Goal: Task Accomplishment & Management: Complete application form

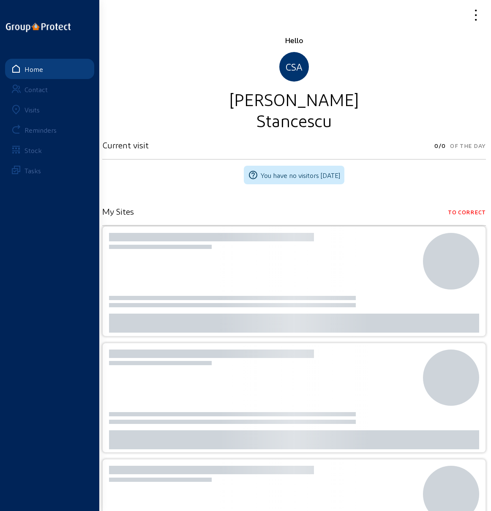
click at [32, 110] on div "Visits" at bounding box center [32, 110] width 15 height 8
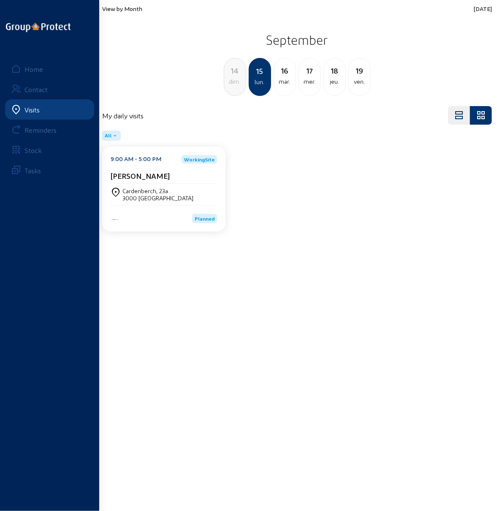
click at [29, 70] on div "Home" at bounding box center [34, 69] width 19 height 8
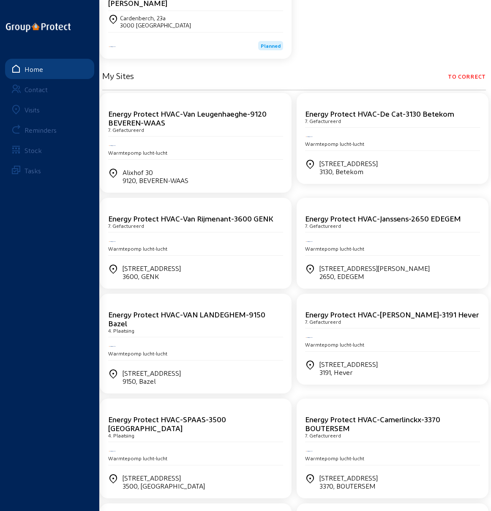
scroll to position [169, 0]
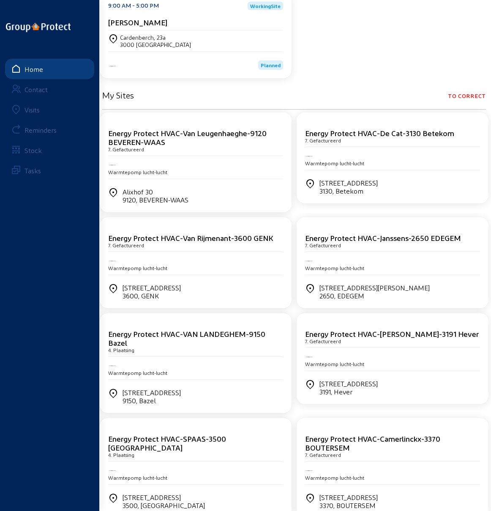
click at [32, 106] on div "Visits" at bounding box center [32, 110] width 15 height 8
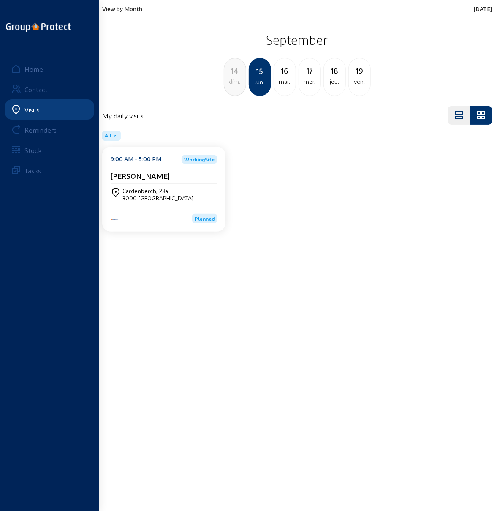
click at [124, 5] on span "View by Month" at bounding box center [122, 8] width 40 height 7
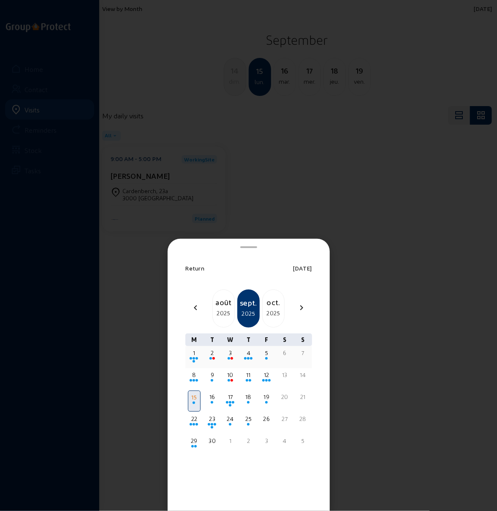
click at [265, 355] on div "5" at bounding box center [266, 353] width 11 height 8
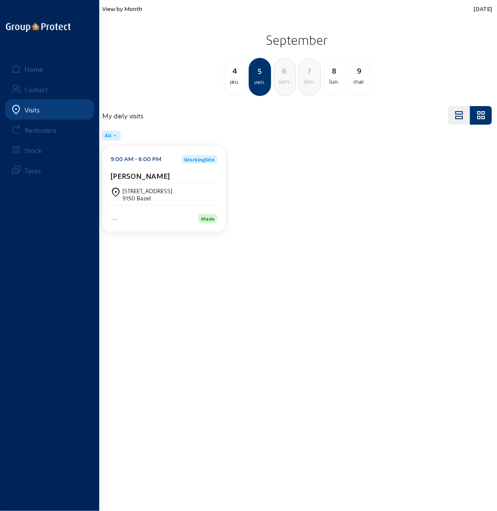
click at [143, 186] on div "[STREET_ADDRESS]" at bounding box center [164, 194] width 106 height 21
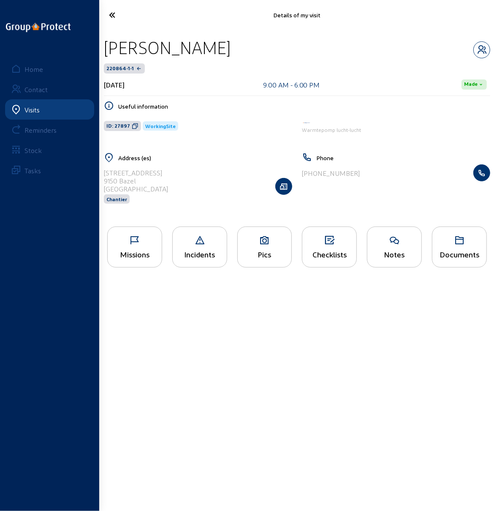
click at [143, 241] on icon at bounding box center [135, 240] width 54 height 10
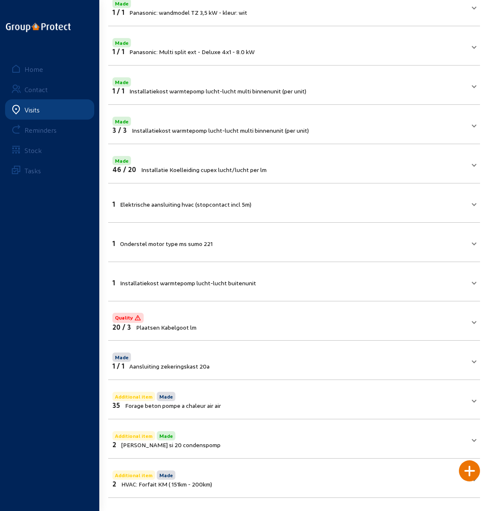
scroll to position [133, 0]
click at [474, 318] on span at bounding box center [473, 319] width 3 height 7
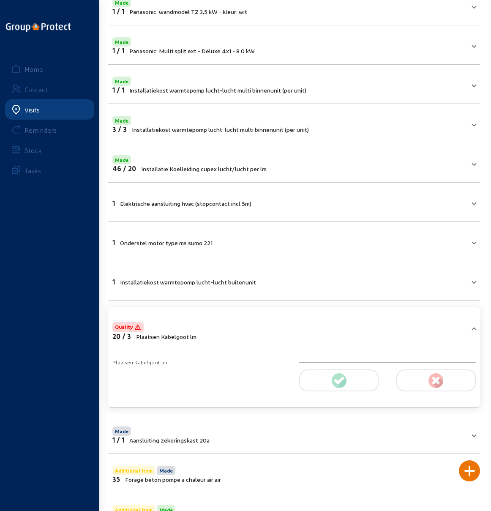
click at [474, 318] on mat-expansion-panel-header "Quality 20 / 3 Plaatsen Kabelgoot lm" at bounding box center [294, 329] width 372 height 35
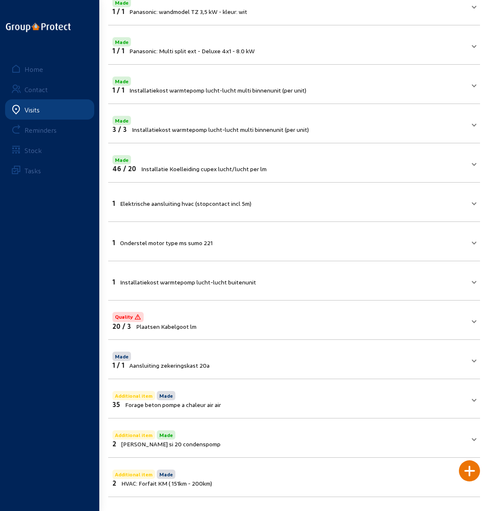
click at [467, 203] on span "1 Elektrische aansluiting hvac (stopcontact incl 5m)" at bounding box center [292, 202] width 360 height 10
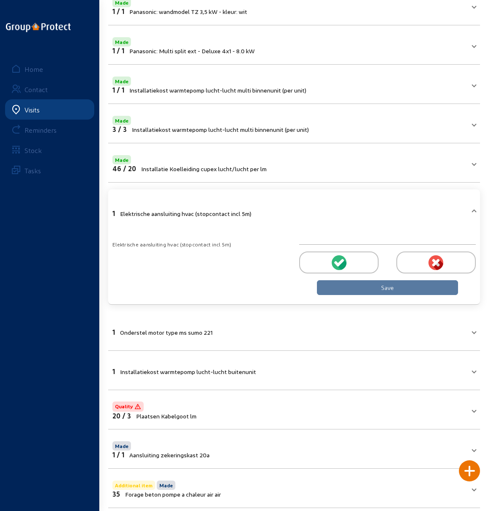
click at [336, 259] on circle at bounding box center [339, 262] width 15 height 15
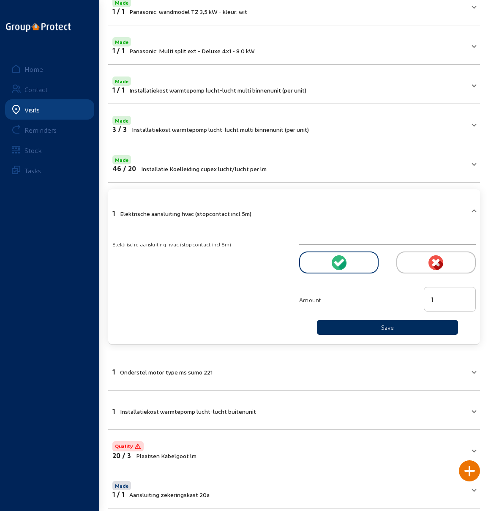
click at [362, 322] on button "Save" at bounding box center [387, 327] width 141 height 15
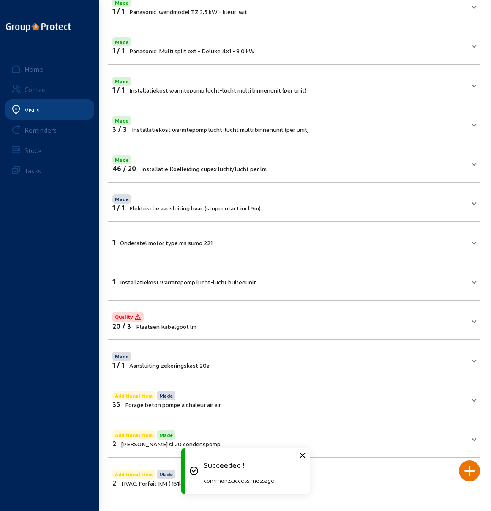
click at [344, 246] on mat-expansion-panel-header "1 Onderstel motor type ms sumo 221" at bounding box center [294, 241] width 372 height 29
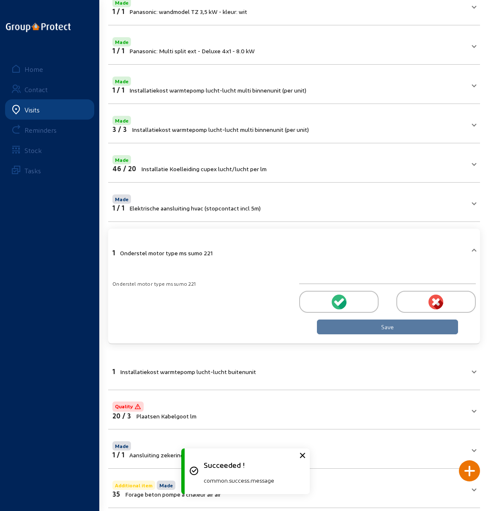
click at [347, 300] on div at bounding box center [338, 302] width 79 height 22
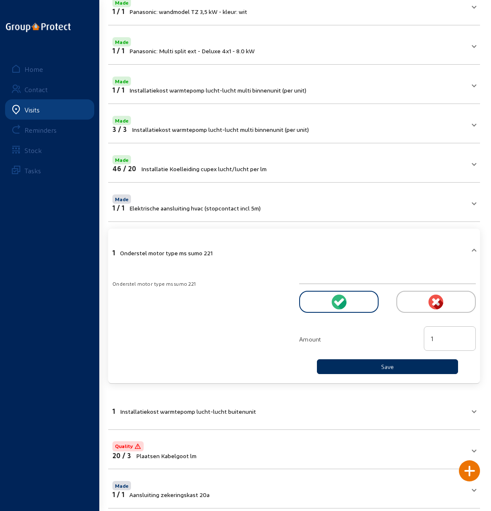
click at [362, 365] on button "Save" at bounding box center [387, 366] width 141 height 15
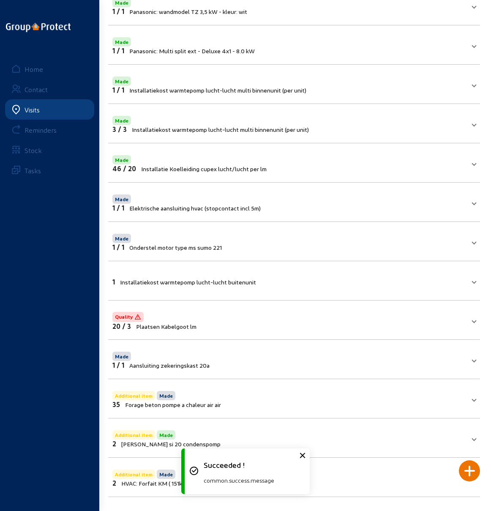
click at [370, 285] on mat-expansion-panel-header "1 Installatiekost warmtepomp lucht-lucht buitenunit" at bounding box center [294, 280] width 372 height 29
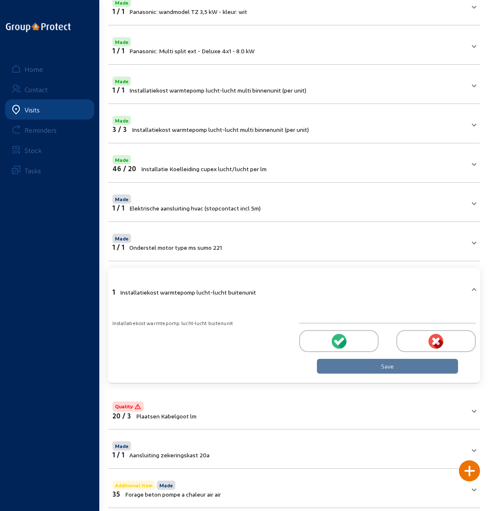
click at [350, 333] on div at bounding box center [338, 341] width 79 height 22
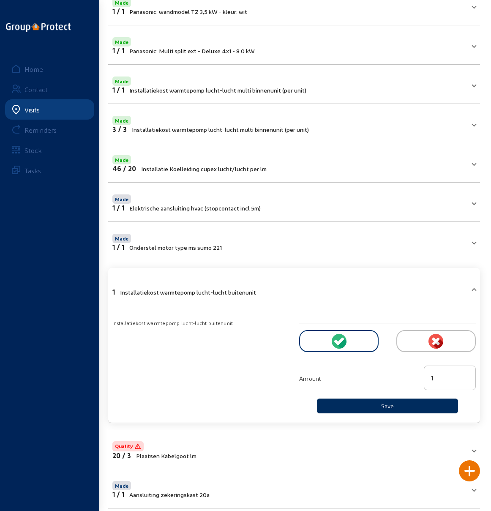
click at [365, 402] on button "Save" at bounding box center [387, 405] width 141 height 15
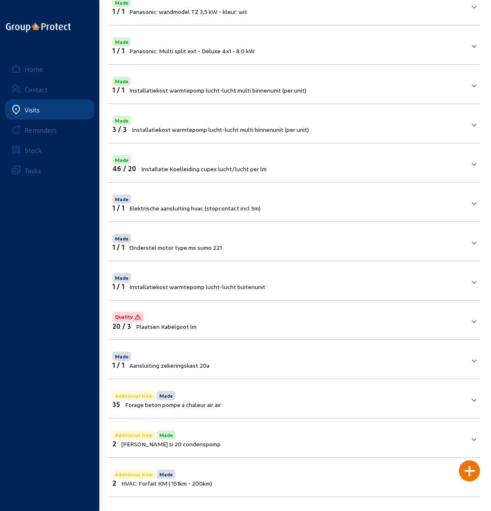
click at [473, 319] on span at bounding box center [473, 319] width 3 height 7
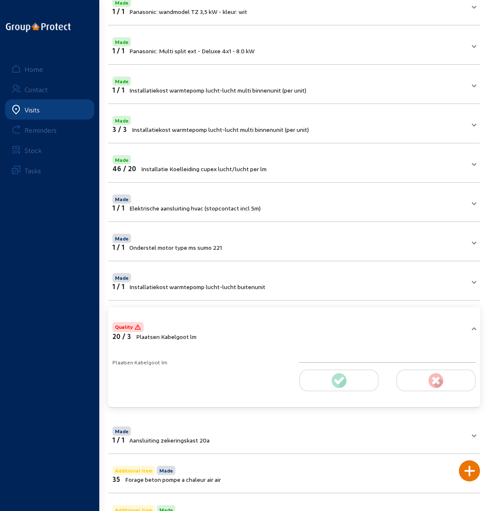
click at [332, 378] on icon at bounding box center [339, 380] width 15 height 15
click at [353, 353] on div "Plaatsen Kabelgoot lm" at bounding box center [293, 375] width 373 height 46
click at [151, 362] on div "Plaatsen Kabelgoot lm" at bounding box center [200, 362] width 177 height 8
click at [356, 207] on mat-panel-title "Made 1 / 1 Elektrische aansluiting hvac (stopcontact incl 5m)" at bounding box center [288, 202] width 353 height 19
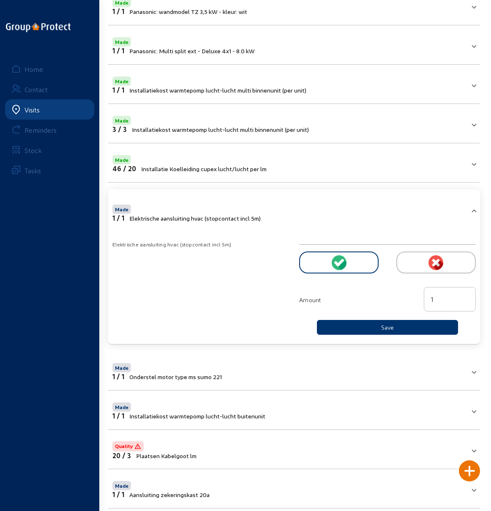
click at [473, 210] on span at bounding box center [473, 212] width 3 height 7
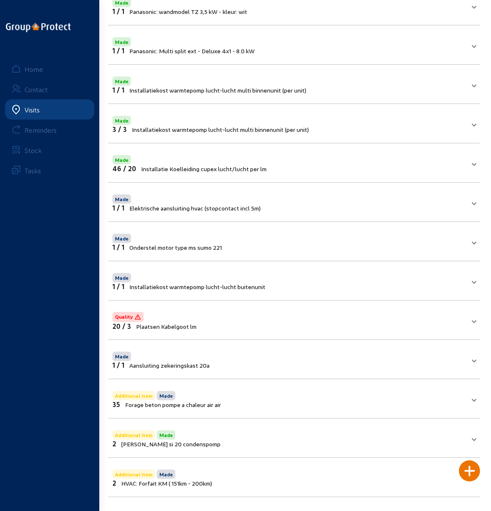
click at [35, 71] on div "Home" at bounding box center [34, 69] width 19 height 8
